Goal: Task Accomplishment & Management: Manage account settings

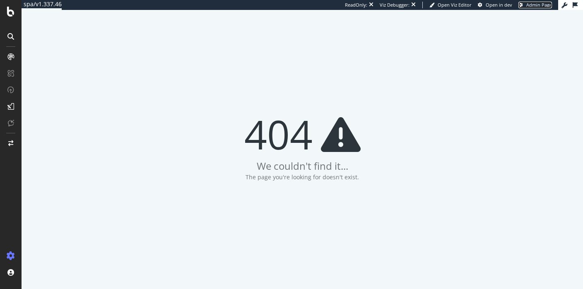
click at [526, 8] on link "Admin Page" at bounding box center [536, 5] width 34 height 7
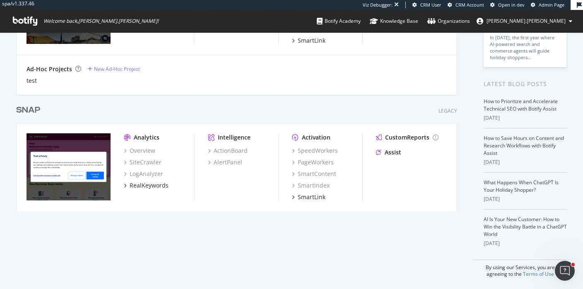
scroll to position [123, 0]
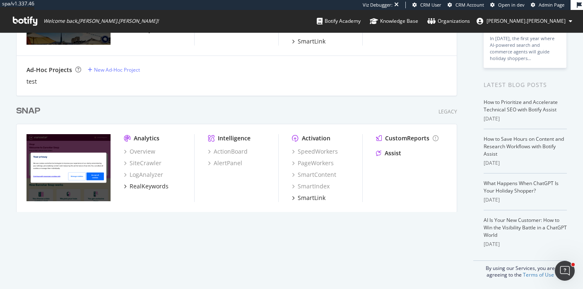
click at [25, 110] on div "SNAP" at bounding box center [28, 111] width 24 height 12
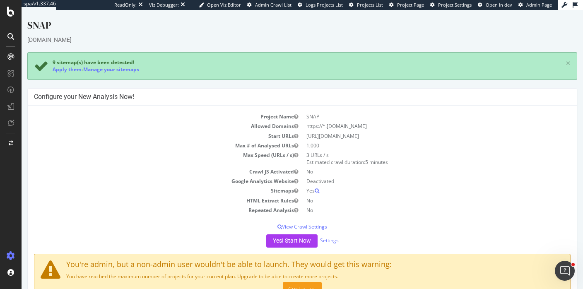
click at [10, 256] on icon at bounding box center [11, 256] width 8 height 8
drag, startPoint x: 375, startPoint y: 135, endPoint x: 305, endPoint y: 137, distance: 70.0
click at [305, 137] on td "[URL][DOMAIN_NAME]" at bounding box center [436, 136] width 268 height 10
drag, startPoint x: 376, startPoint y: 126, endPoint x: 306, endPoint y: 126, distance: 70.0
click at [306, 126] on td "https://*.[DOMAIN_NAME]" at bounding box center [436, 126] width 268 height 10
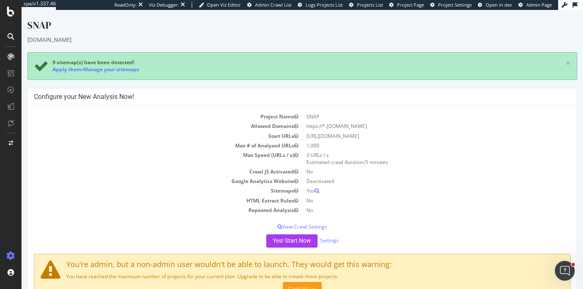
copy td "https://*.[DOMAIN_NAME]"
click at [368, 131] on td "https://*.[DOMAIN_NAME]" at bounding box center [436, 126] width 268 height 10
drag, startPoint x: 367, startPoint y: 133, endPoint x: 304, endPoint y: 133, distance: 63.4
click at [304, 133] on td "[URL][DOMAIN_NAME]" at bounding box center [436, 136] width 268 height 10
copy td "[URL][DOMAIN_NAME]"
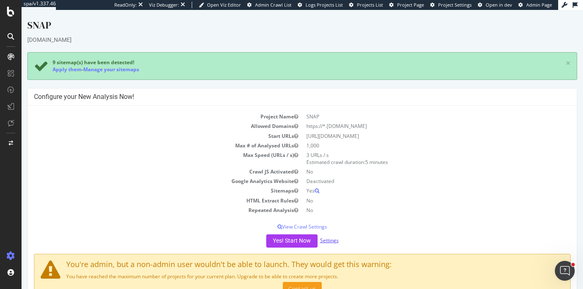
click at [330, 238] on link "Settings" at bounding box center [329, 240] width 19 height 7
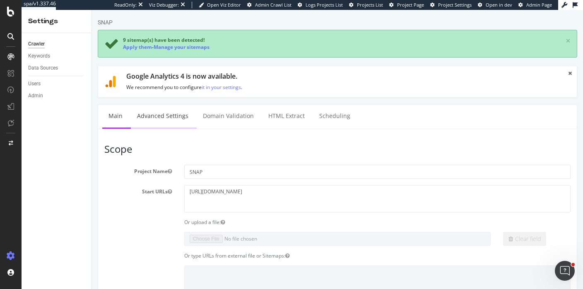
click at [154, 107] on link "Advanced Settings" at bounding box center [163, 116] width 64 height 23
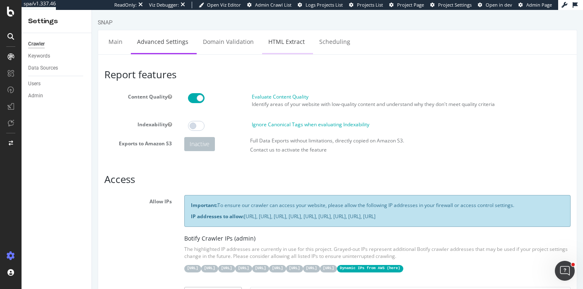
click at [266, 42] on link "HTML Extract" at bounding box center [286, 41] width 49 height 23
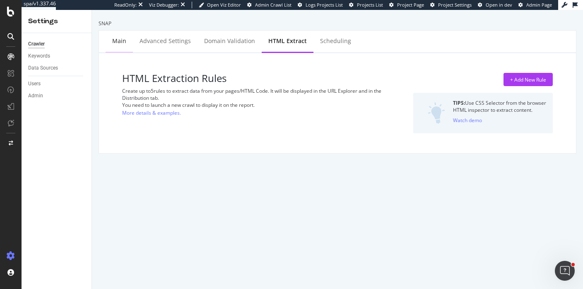
click at [109, 47] on div "Main" at bounding box center [119, 41] width 27 height 23
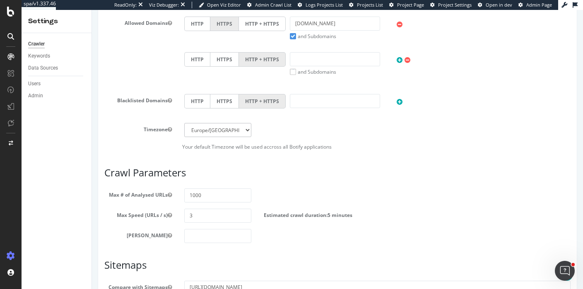
scroll to position [357, 0]
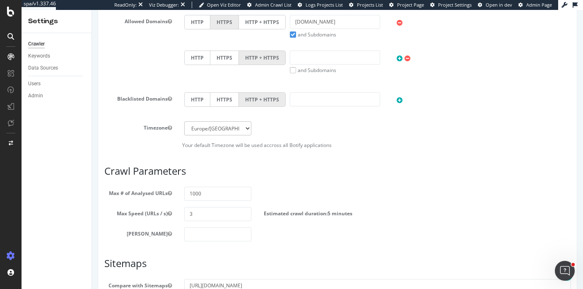
click at [32, 47] on div "Crawler" at bounding box center [36, 44] width 17 height 9
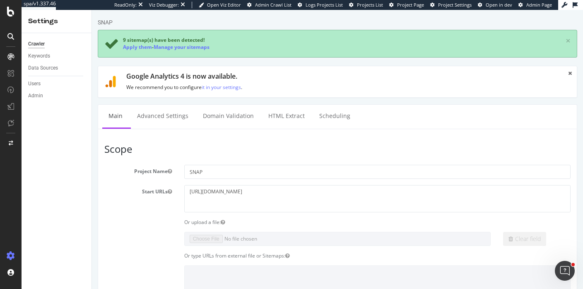
click at [60, 203] on div "Crawler Keywords Data Sources Users Admin" at bounding box center [57, 161] width 70 height 256
click at [331, 118] on link "Scheduling" at bounding box center [335, 116] width 44 height 23
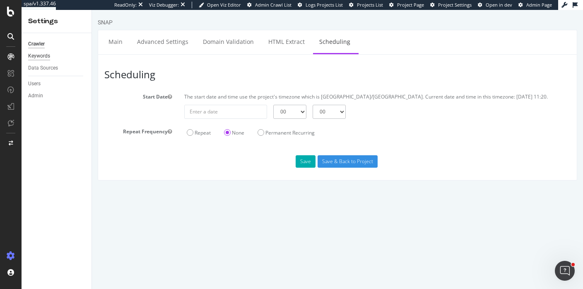
click at [37, 55] on div "Keywords" at bounding box center [39, 56] width 22 height 9
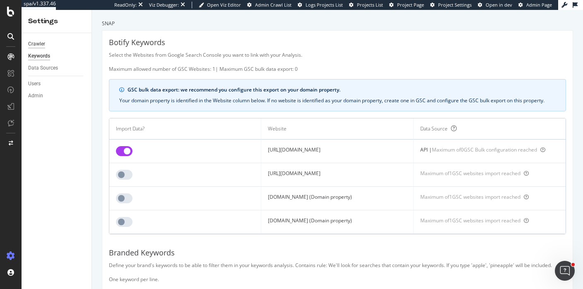
click at [39, 44] on div "Crawler" at bounding box center [36, 44] width 17 height 9
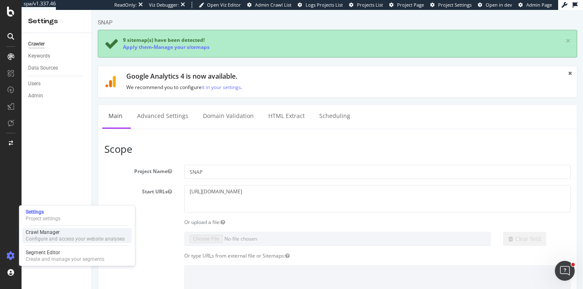
click at [47, 232] on div "Crawl Manager" at bounding box center [75, 232] width 99 height 7
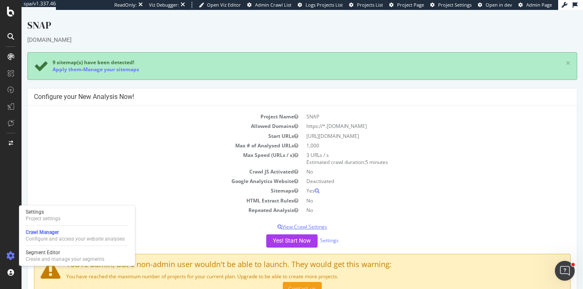
scroll to position [39, 0]
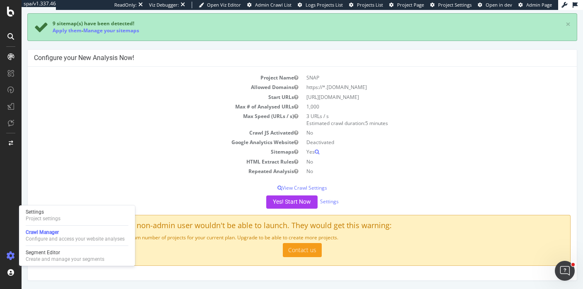
click at [476, 95] on td "[URL][DOMAIN_NAME]" at bounding box center [436, 97] width 268 height 10
click at [129, 172] on td "Repeated Analysis" at bounding box center [168, 172] width 268 height 10
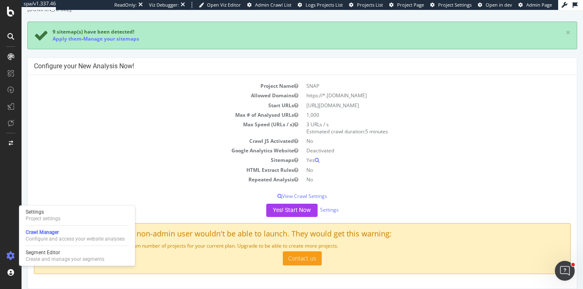
scroll to position [30, 0]
